Goal: Task Accomplishment & Management: Manage account settings

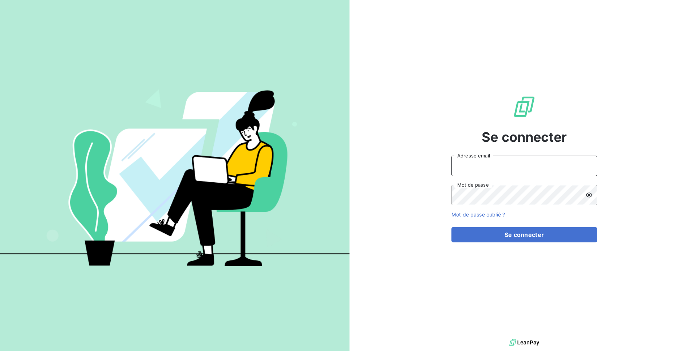
click at [491, 166] on input "Adresse email" at bounding box center [524, 165] width 146 height 20
type input "admin@kiloutou"
click at [451, 227] on button "Se connecter" at bounding box center [524, 234] width 146 height 15
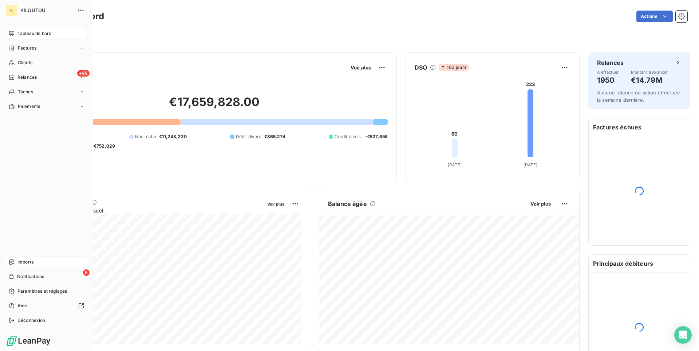
click at [21, 261] on span "Imports" at bounding box center [25, 261] width 16 height 7
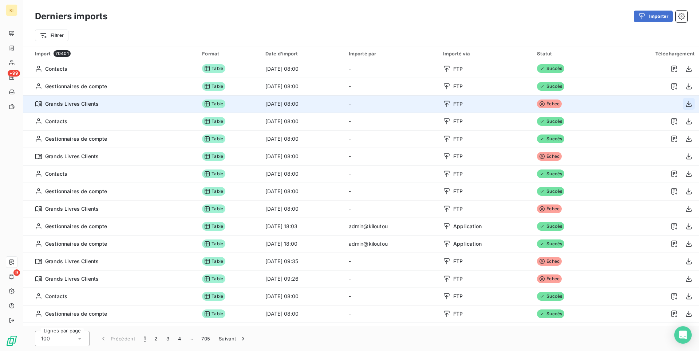
click at [689, 103] on icon "button" at bounding box center [689, 104] width 6 height 6
